Goal: Communication & Community: Ask a question

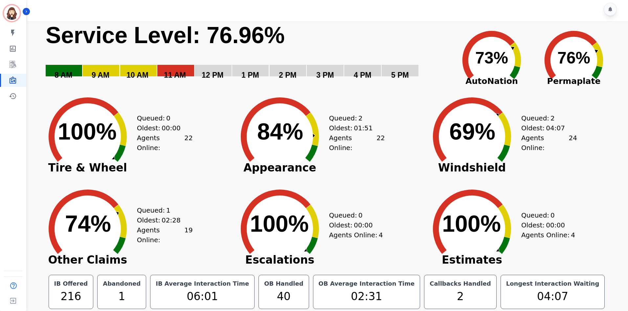
scroll to position [4, 0]
